Goal: Transaction & Acquisition: Purchase product/service

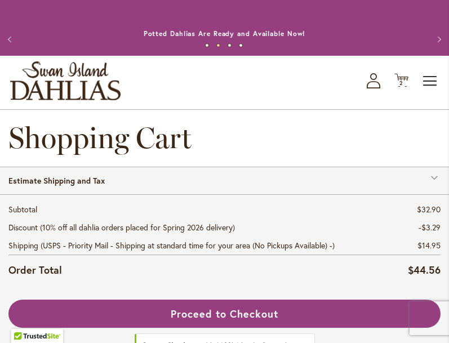
click at [434, 90] on span "Toggle Nav" at bounding box center [430, 81] width 17 height 23
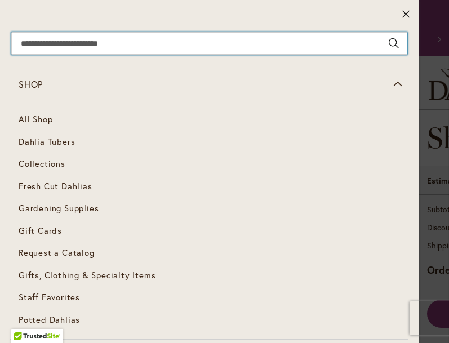
click at [141, 47] on input "Search" at bounding box center [209, 43] width 396 height 23
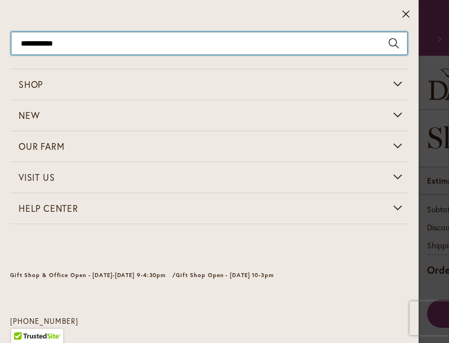
type input "**********"
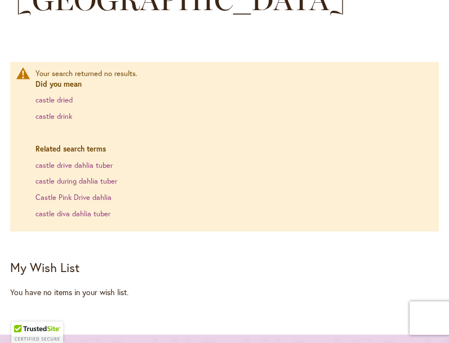
scroll to position [215, 0]
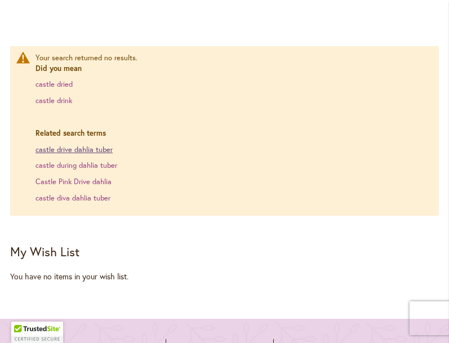
click at [106, 145] on link "castle drive dahlia tuber" at bounding box center [73, 150] width 77 height 10
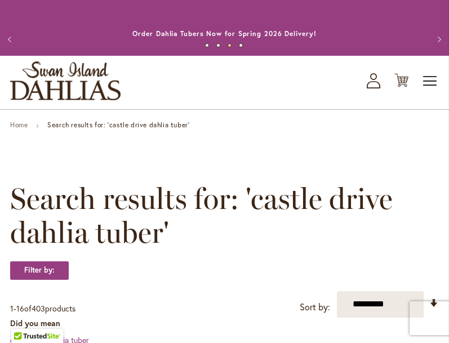
click at [430, 90] on span "Toggle Nav" at bounding box center [430, 81] width 17 height 23
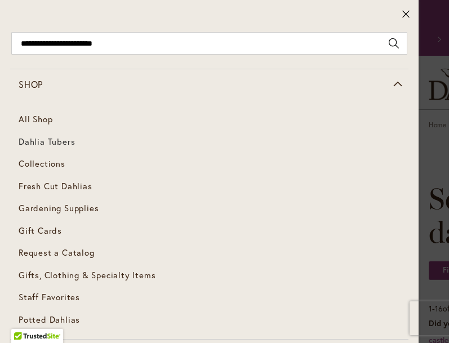
click at [49, 139] on span "Dahlia Tubers" at bounding box center [47, 141] width 56 height 11
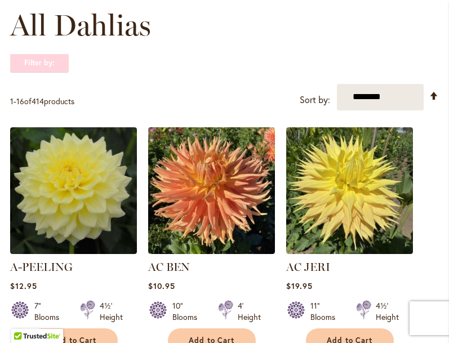
click at [58, 70] on strong "Filter by:" at bounding box center [39, 63] width 59 height 19
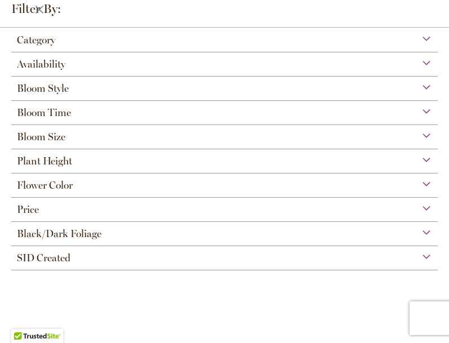
click at [57, 88] on span "Bloom Style" at bounding box center [43, 88] width 52 height 12
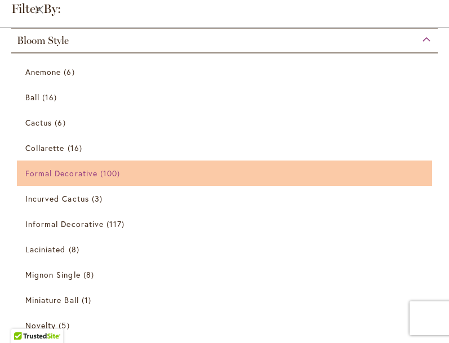
click at [67, 172] on span "Formal Decorative" at bounding box center [61, 173] width 72 height 11
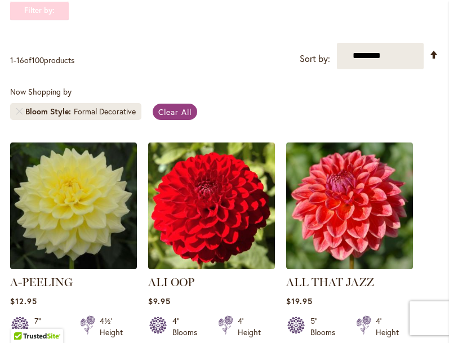
click at [54, 20] on strong "Filter by:" at bounding box center [39, 10] width 59 height 19
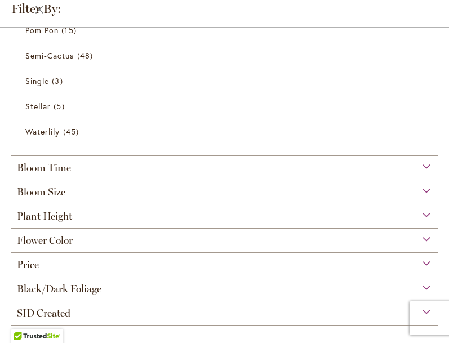
scroll to position [585, 0]
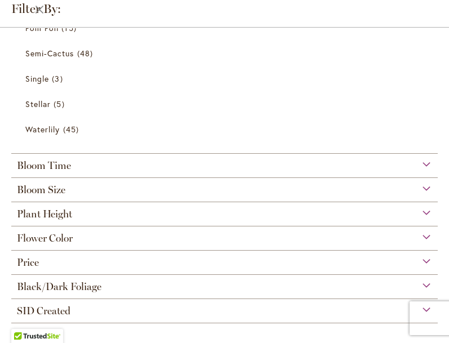
click at [92, 188] on div "Bloom Size" at bounding box center [224, 187] width 426 height 18
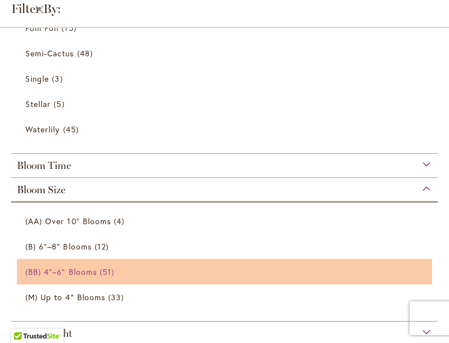
click at [92, 266] on span "(BB) 4"–6" Blooms" at bounding box center [61, 271] width 72 height 11
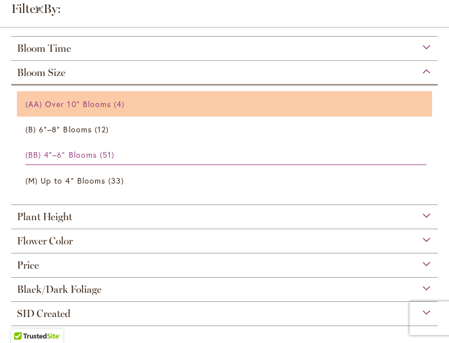
scroll to position [705, 0]
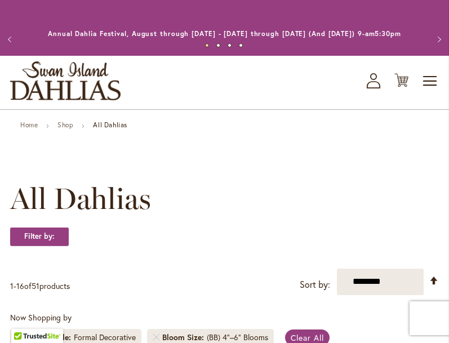
click at [74, 233] on div "All Dahlias Filter by: Filter By: Category Best Sellers 6 items Best Cut Flower…" at bounding box center [224, 225] width 429 height 87
click at [54, 245] on strong "Filter by:" at bounding box center [39, 236] width 59 height 19
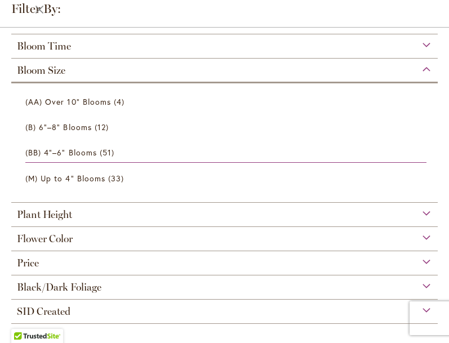
scroll to position [552, 0]
click at [55, 238] on span "Flower Color" at bounding box center [45, 238] width 56 height 12
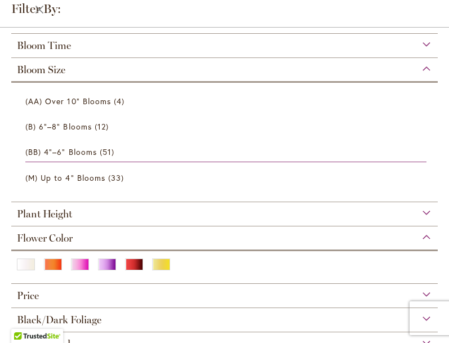
scroll to position [586, 0]
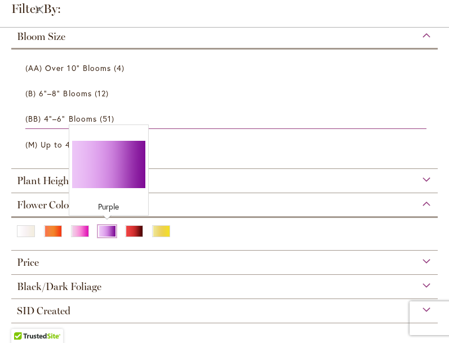
click at [104, 234] on div "Purple" at bounding box center [107, 231] width 18 height 12
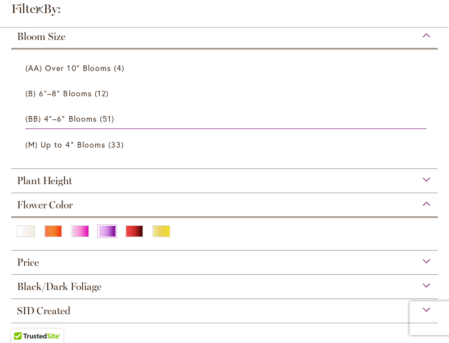
scroll to position [66, 0]
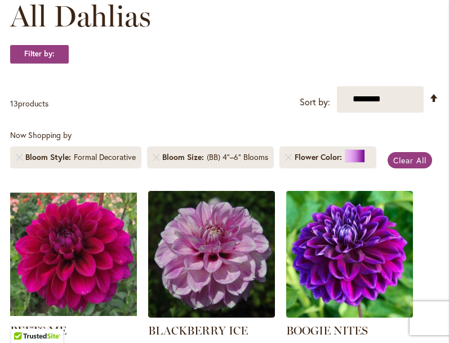
scroll to position [188, 0]
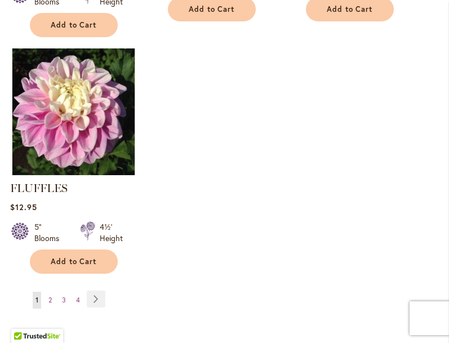
scroll to position [1535, 0]
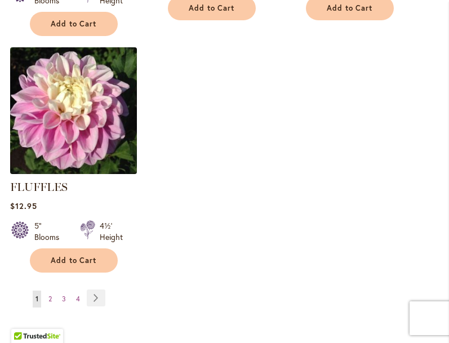
click at [105, 128] on img at bounding box center [73, 110] width 133 height 133
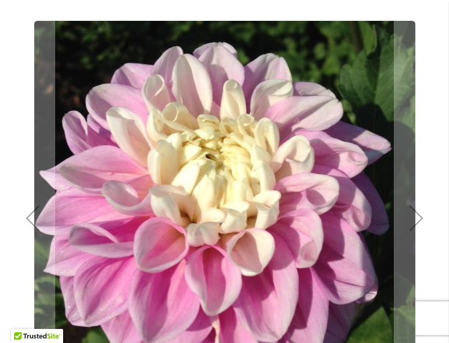
scroll to position [200, 0]
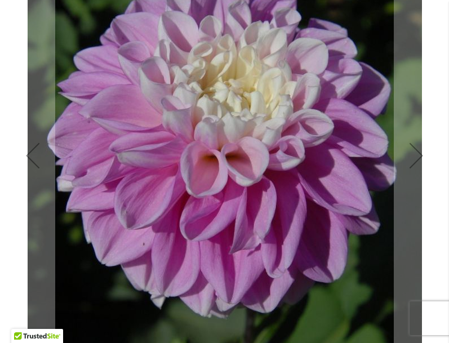
scroll to position [234, 0]
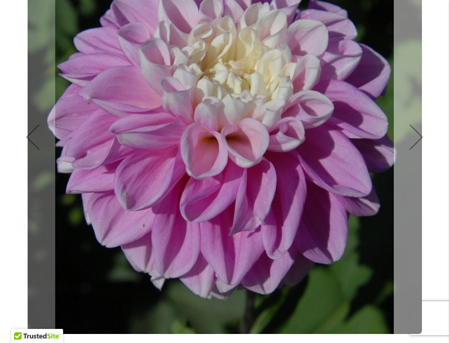
click at [415, 145] on div "Next" at bounding box center [416, 136] width 45 height 45
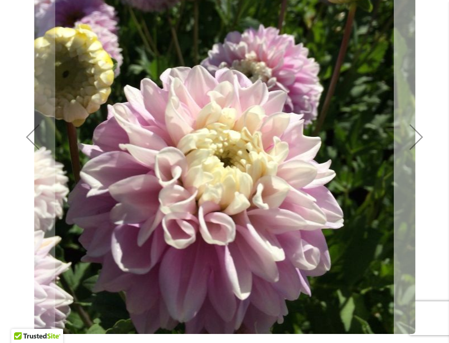
click at [417, 151] on div "Next" at bounding box center [416, 136] width 45 height 45
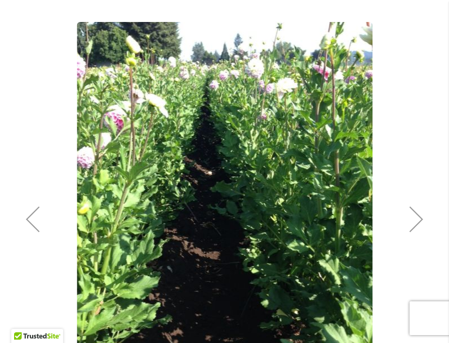
scroll to position [167, 0]
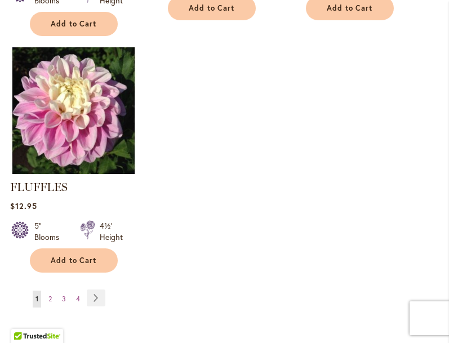
scroll to position [1542, 0]
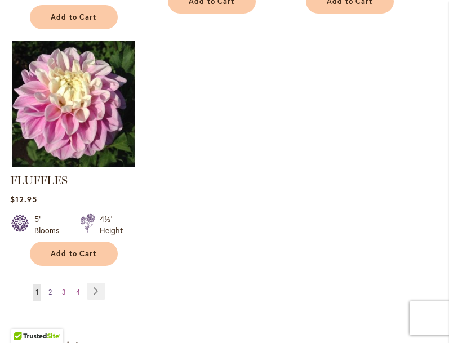
click at [50, 288] on span "2" at bounding box center [49, 292] width 3 height 8
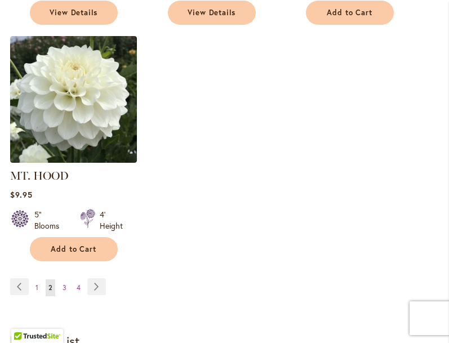
scroll to position [1574, 0]
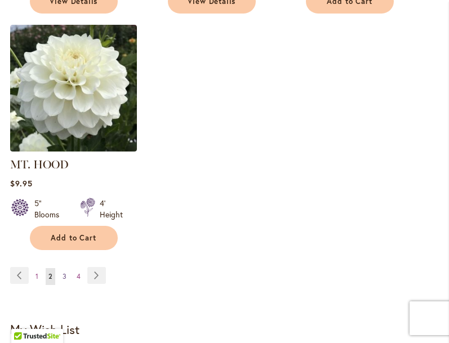
click at [63, 272] on span "3" at bounding box center [65, 276] width 4 height 8
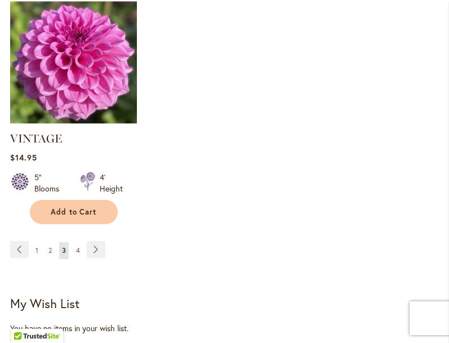
scroll to position [1602, 0]
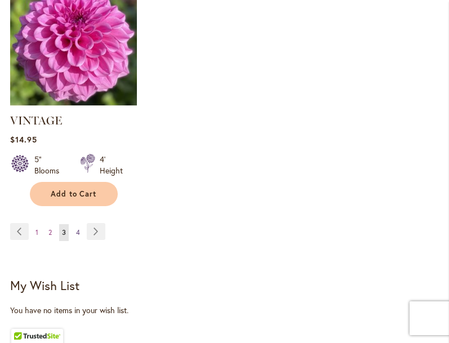
click at [80, 224] on link "Page 4" at bounding box center [78, 232] width 10 height 17
